Goal: Information Seeking & Learning: Learn about a topic

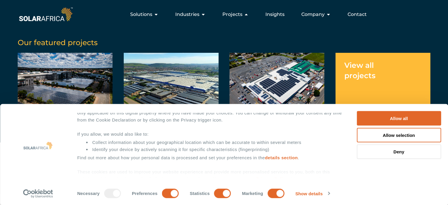
scroll to position [52, 0]
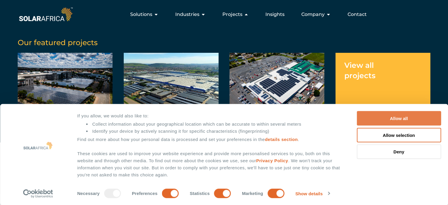
click at [375, 114] on button "Allow all" at bounding box center [398, 118] width 84 height 14
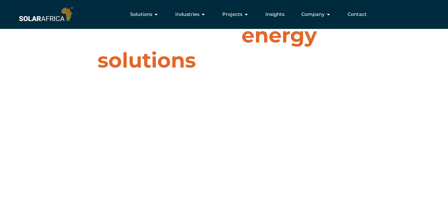
scroll to position [0, 0]
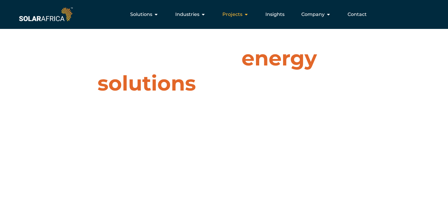
click at [242, 13] on span "Projects" at bounding box center [232, 14] width 20 height 7
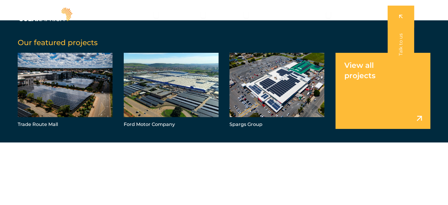
click at [345, 84] on link "Menu" at bounding box center [382, 91] width 95 height 76
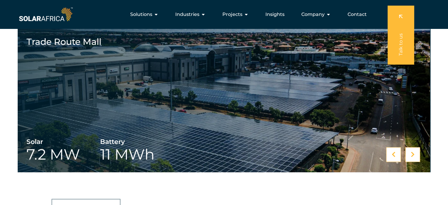
scroll to position [206, 0]
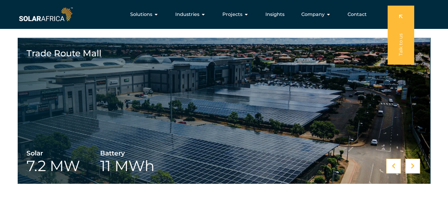
click at [412, 162] on div at bounding box center [412, 165] width 15 height 15
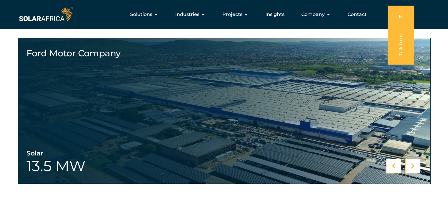
click at [412, 162] on div at bounding box center [412, 165] width 15 height 15
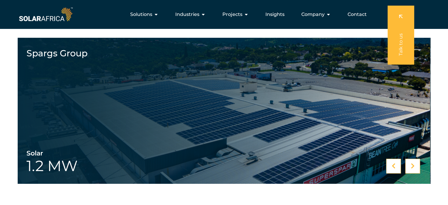
click at [412, 162] on div at bounding box center [412, 165] width 15 height 15
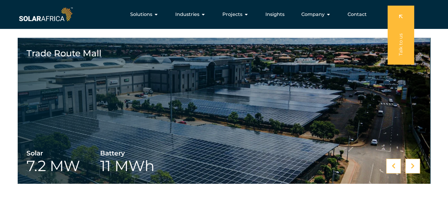
click at [412, 162] on div at bounding box center [412, 165] width 15 height 15
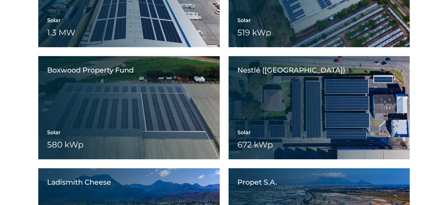
scroll to position [500, 0]
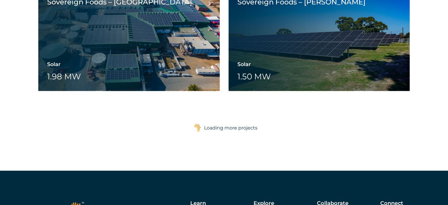
scroll to position [1354, 0]
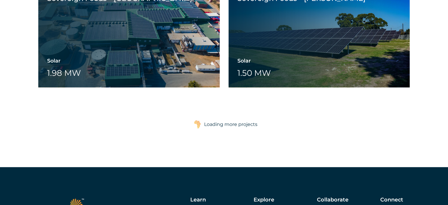
click at [231, 124] on div "Loading more projects" at bounding box center [230, 124] width 53 height 12
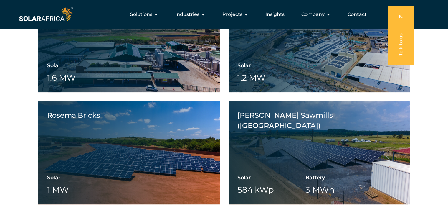
scroll to position [677, 0]
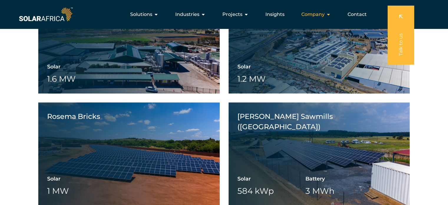
click at [312, 14] on span "Company" at bounding box center [312, 14] width 23 height 7
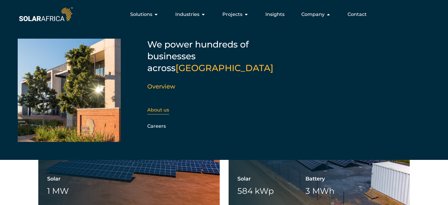
click at [158, 107] on link "About us" at bounding box center [158, 110] width 22 height 6
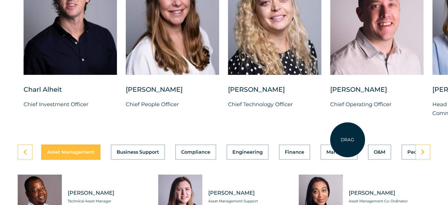
scroll to position [1560, 0]
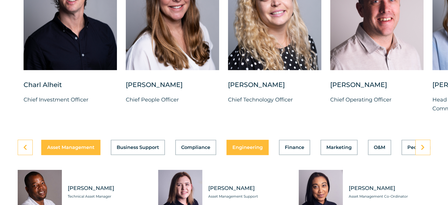
click at [255, 142] on div "Asset Management Business Support Compliance Engineering Finance Marketing O&M …" at bounding box center [224, 146] width 412 height 15
click at [253, 145] on span "Engineering" at bounding box center [247, 147] width 30 height 5
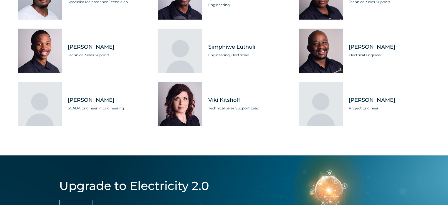
scroll to position [1913, 0]
